Goal: Task Accomplishment & Management: Use online tool/utility

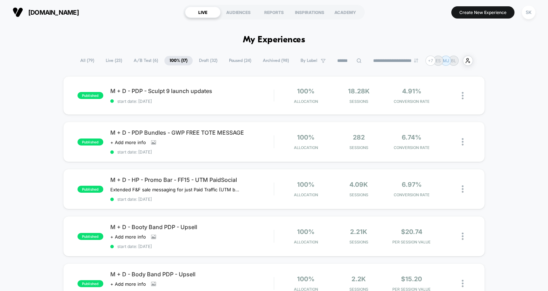
click at [137, 63] on span "A/B Test ( 6 )" at bounding box center [146, 60] width 35 height 9
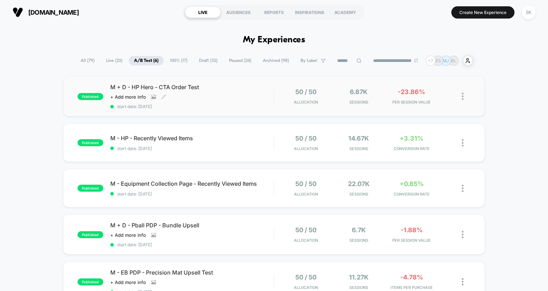
click at [244, 95] on div "M + D - HP Hero - CTA Order Test Click to view images Click to edit experience …" at bounding box center [192, 95] width 164 height 25
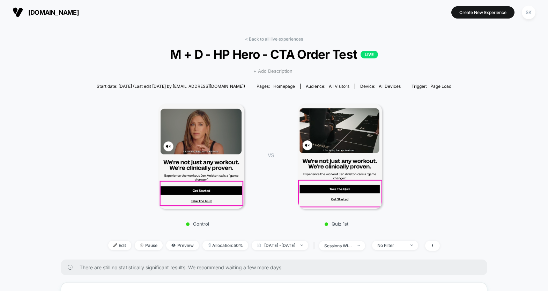
click at [271, 71] on span "+ Add Description" at bounding box center [273, 71] width 39 height 7
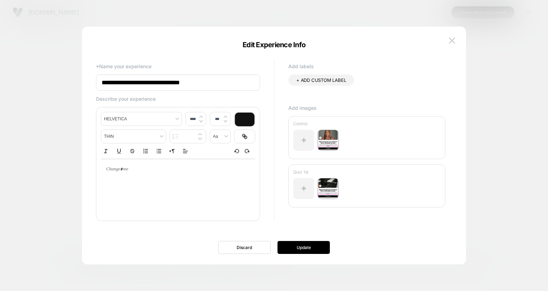
type input "****"
click at [180, 171] on p at bounding box center [175, 169] width 135 height 6
click at [302, 247] on button "Update" at bounding box center [304, 247] width 52 height 13
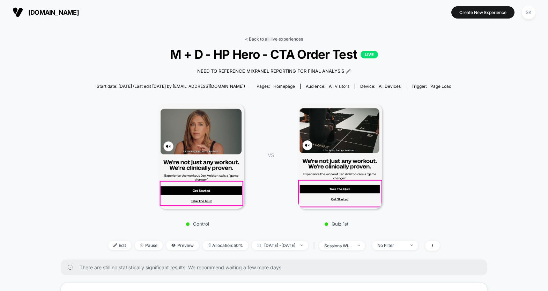
click at [278, 39] on link "< Back to all live experiences" at bounding box center [274, 38] width 58 height 5
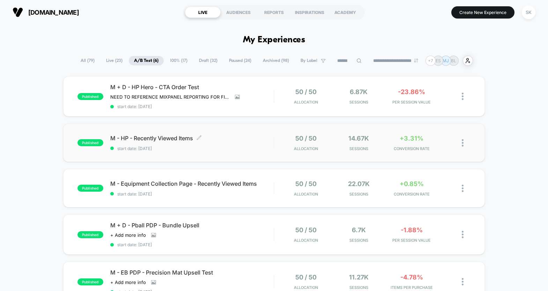
click at [234, 138] on span "M - HP - Recently Viewed Items Click to edit experience details" at bounding box center [192, 137] width 164 height 7
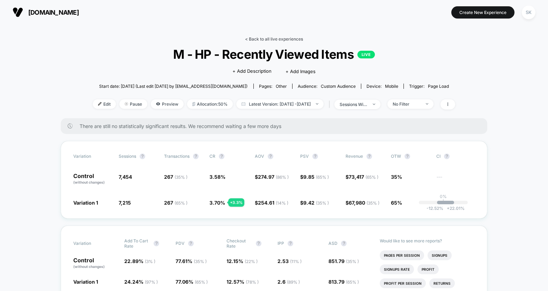
click at [275, 40] on link "< Back to all live experiences" at bounding box center [274, 38] width 58 height 5
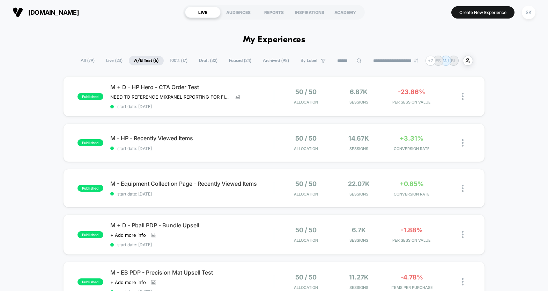
click at [171, 58] on span "100% ( 17 )" at bounding box center [179, 60] width 28 height 9
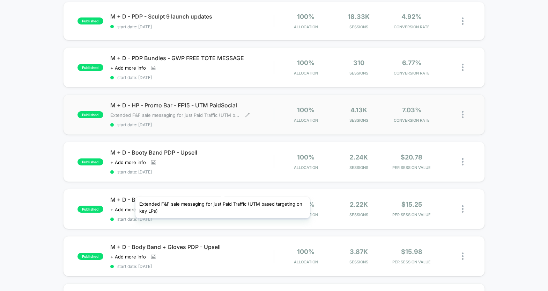
scroll to position [76, 0]
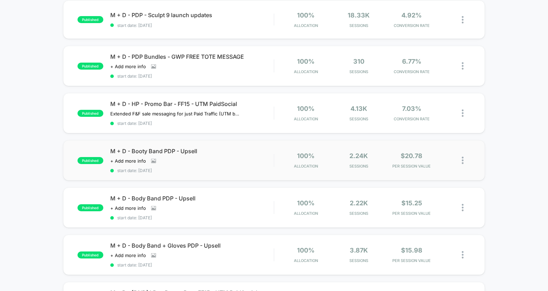
click at [463, 160] on img at bounding box center [463, 159] width 2 height 7
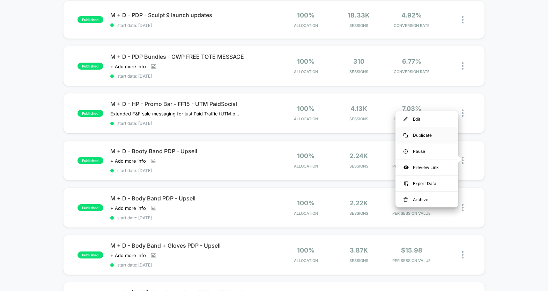
click at [427, 137] on div "Duplicate" at bounding box center [427, 135] width 63 height 16
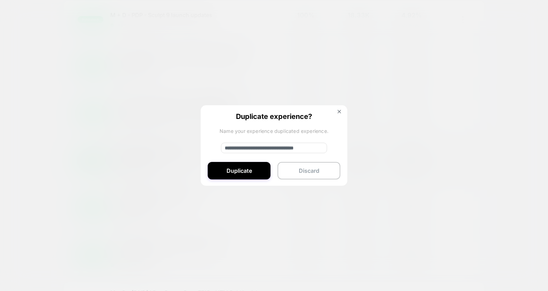
drag, startPoint x: 249, startPoint y: 149, endPoint x: 226, endPoint y: 150, distance: 22.4
click at [226, 150] on input "**********" at bounding box center [274, 147] width 106 height 10
type input "**********"
click at [249, 173] on button "Duplicate" at bounding box center [239, 170] width 63 height 17
